Goal: Information Seeking & Learning: Compare options

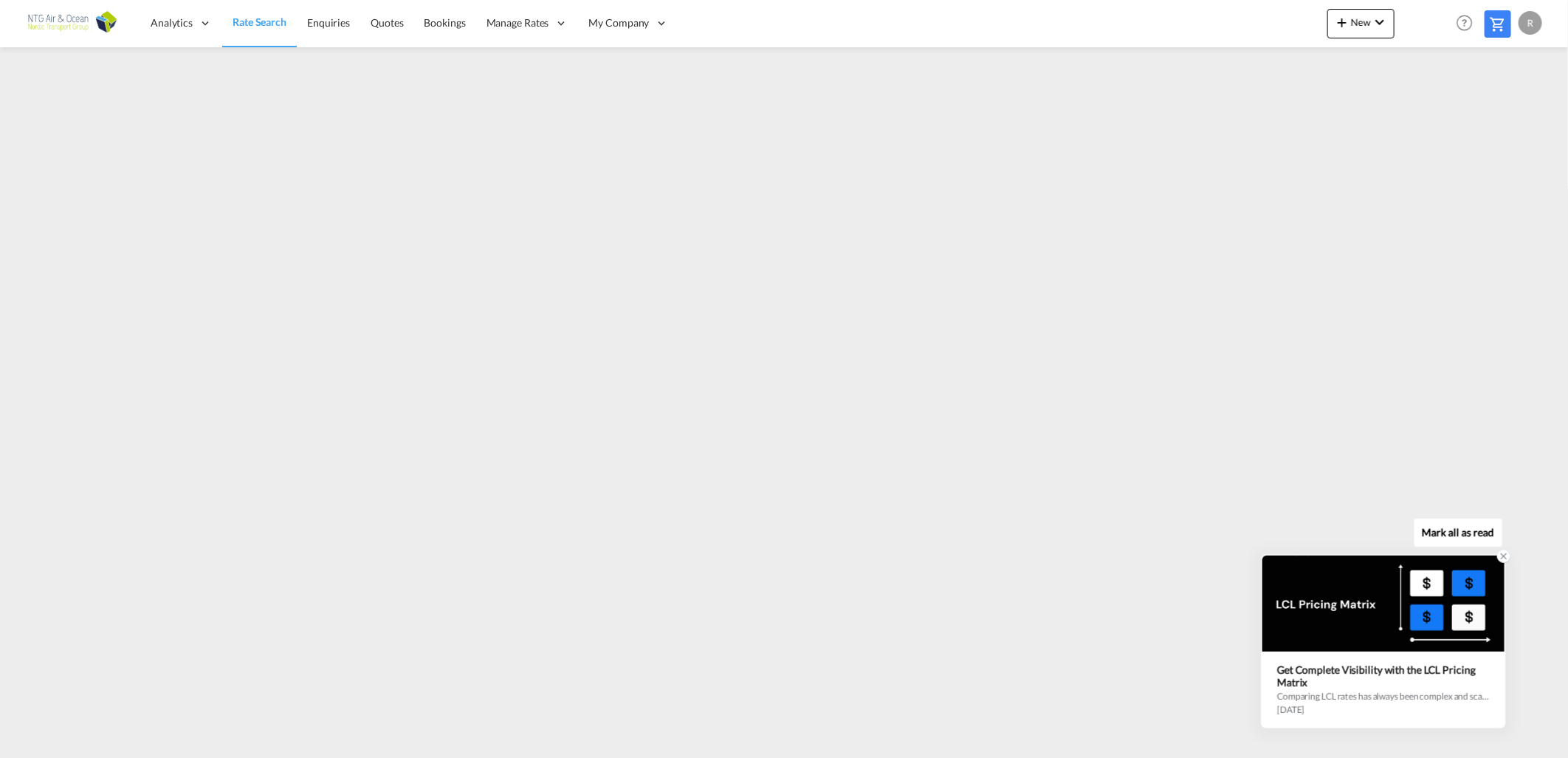
click at [1472, 588] on div at bounding box center [1384, 604] width 242 height 96
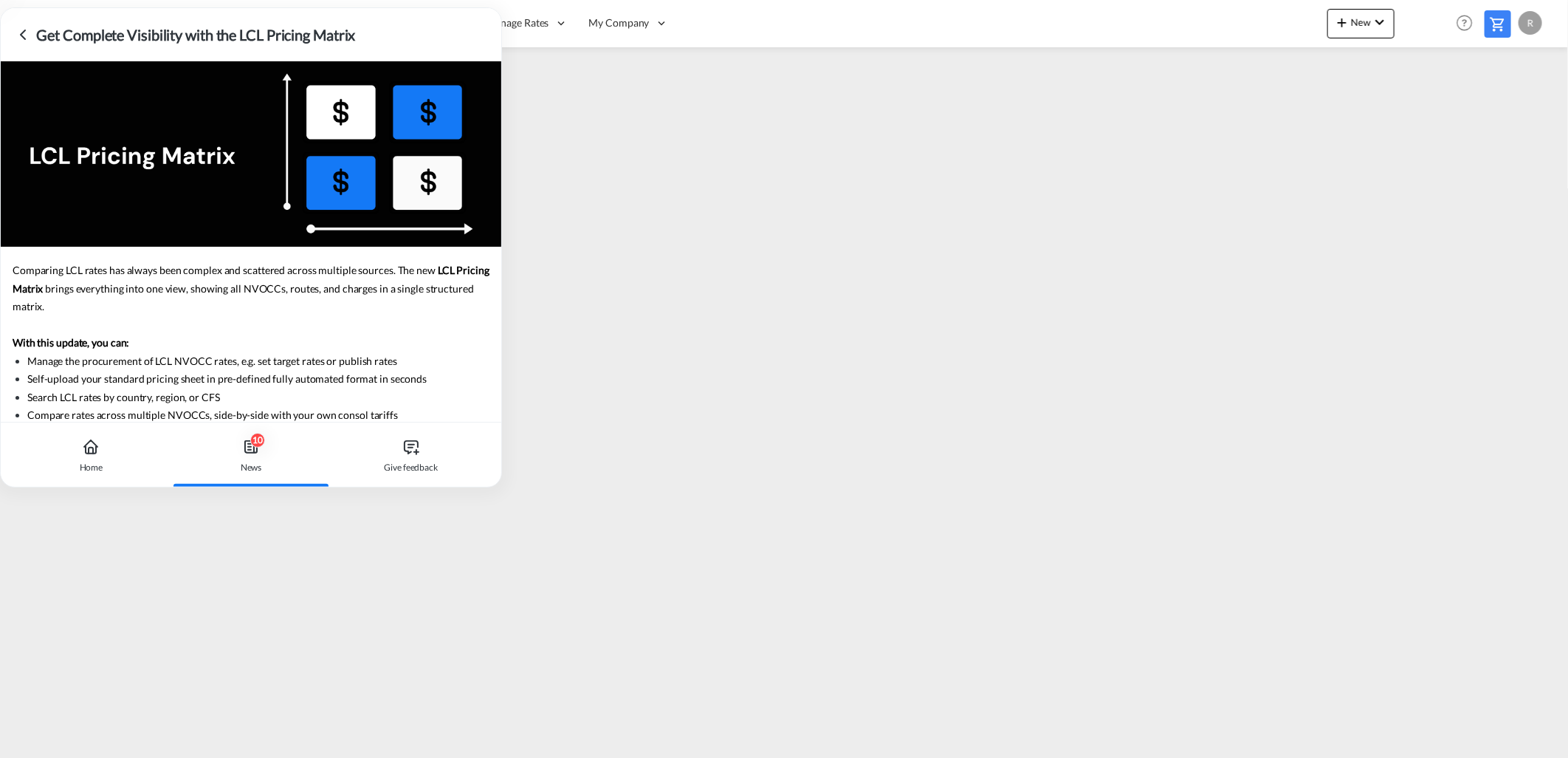
click at [19, 32] on icon at bounding box center [23, 35] width 18 height 18
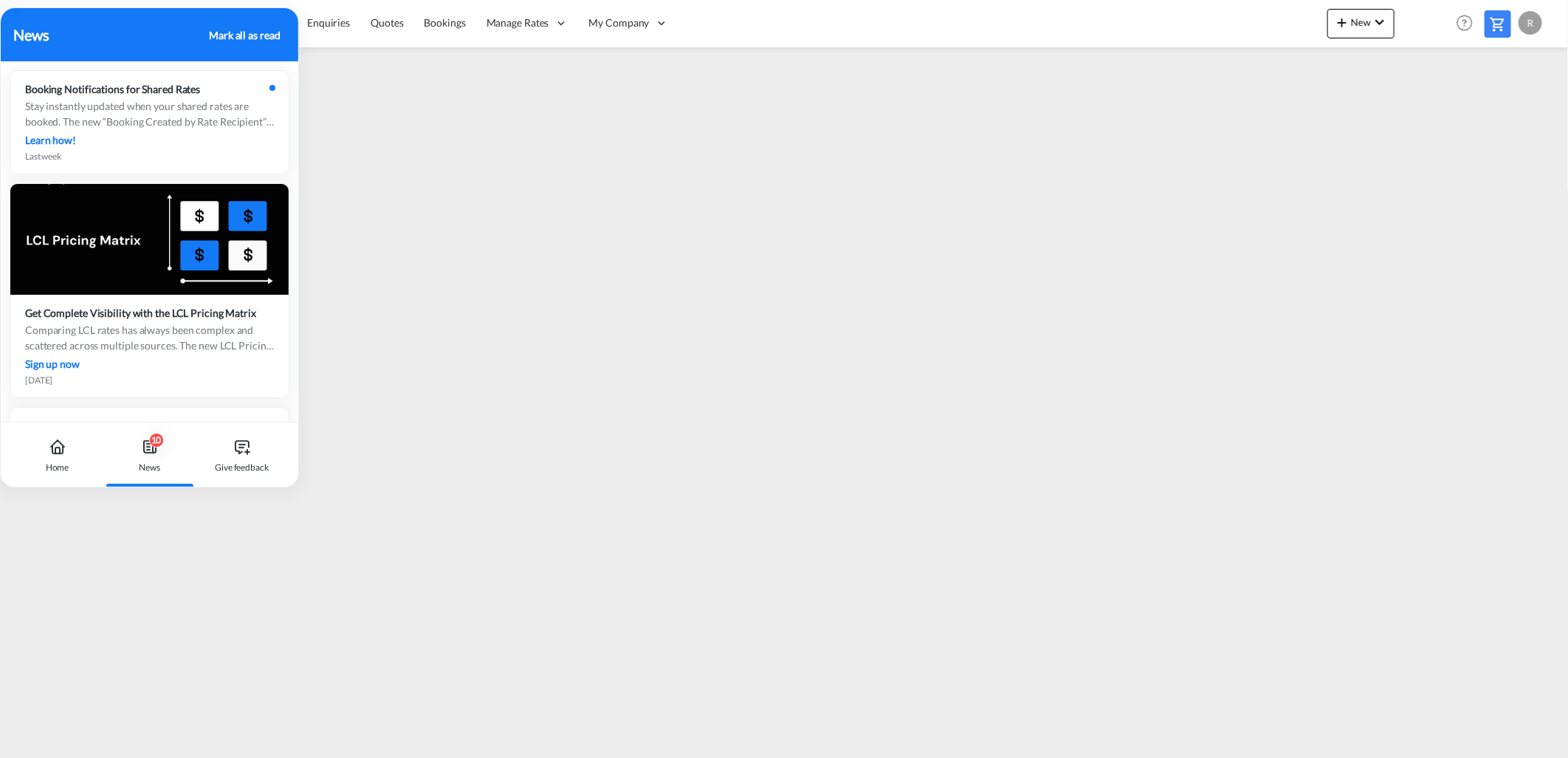
click at [222, 24] on div "News Mark all as read" at bounding box center [149, 34] width 272 height 22
click at [227, 35] on div "Mark all as read" at bounding box center [244, 35] width 71 height 15
drag, startPoint x: 146, startPoint y: 32, endPoint x: 343, endPoint y: 134, distance: 221.8
click at [1156, 396] on body "Analytics Reports Dashboard Rate Search Enquiries Quotes Bookings" at bounding box center [784, 379] width 1568 height 758
click at [247, 36] on div "Mark all as read" at bounding box center [244, 35] width 71 height 15
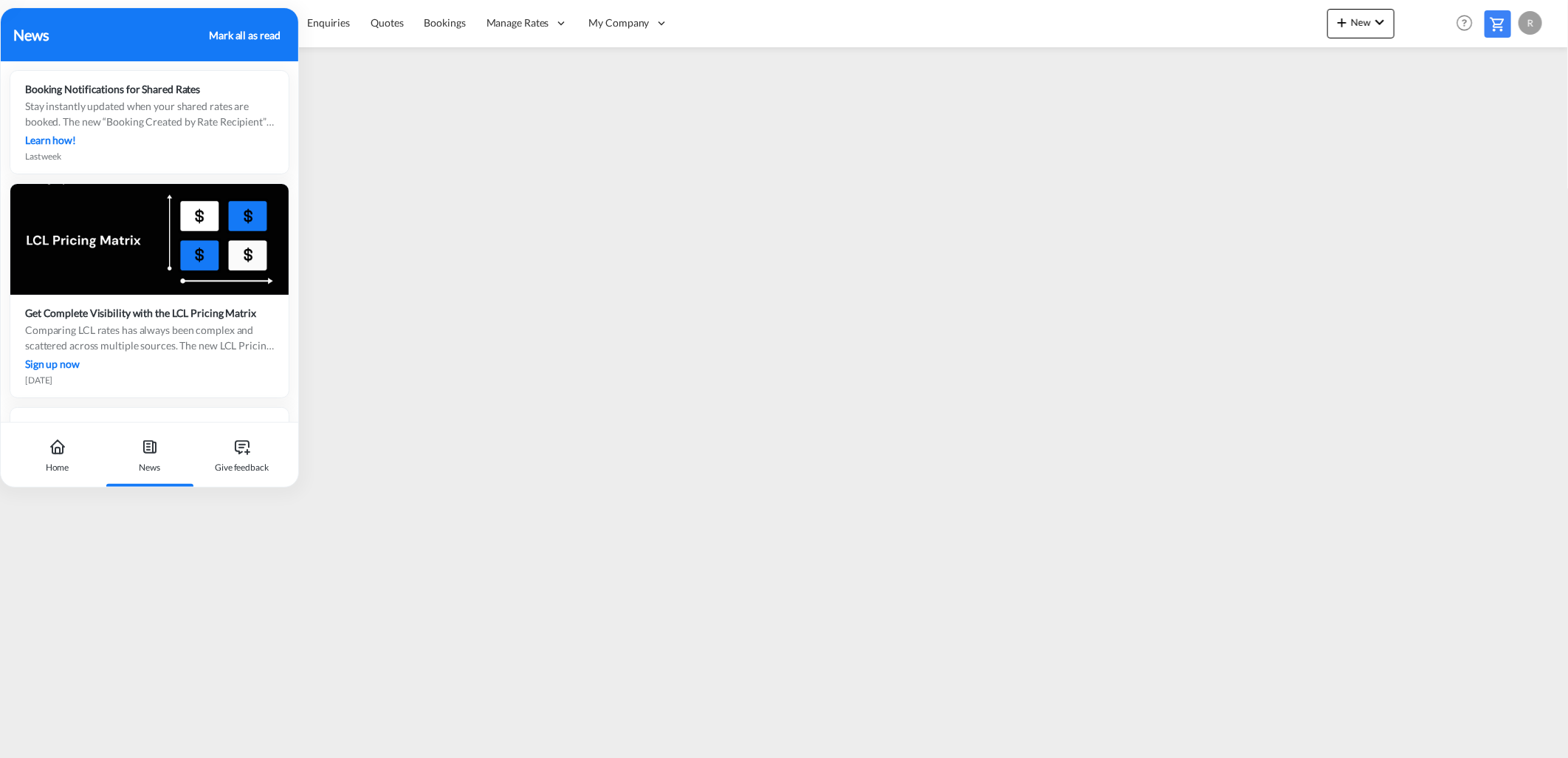
click at [251, 33] on div "Mark all as read" at bounding box center [244, 35] width 71 height 15
click at [50, 462] on div "Home" at bounding box center [57, 467] width 24 height 13
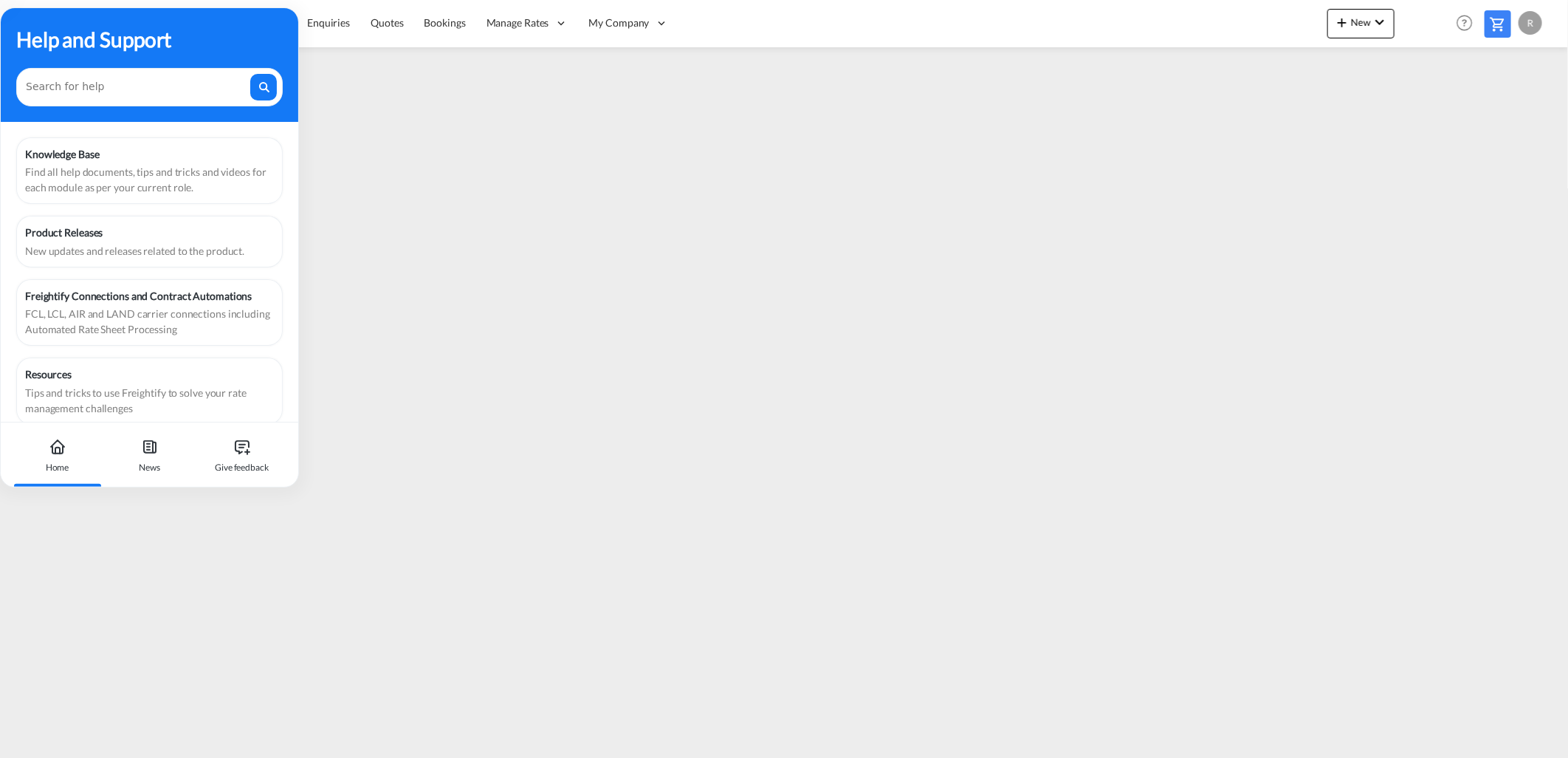
drag, startPoint x: 92, startPoint y: 20, endPoint x: 303, endPoint y: 258, distance: 318.1
click at [340, 232] on body "Analytics Reports Dashboard Rate Search Enquiries Quotes Bookings" at bounding box center [784, 379] width 1568 height 758
